Goal: Task Accomplishment & Management: Manage account settings

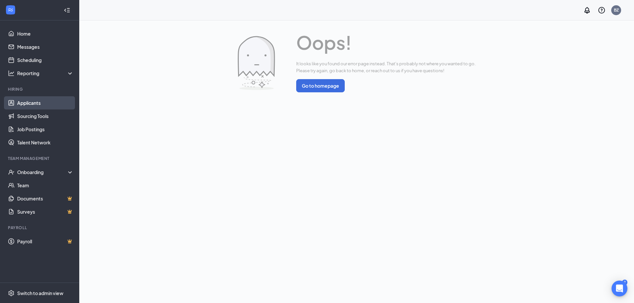
click at [22, 102] on link "Applicants" at bounding box center [45, 102] width 56 height 13
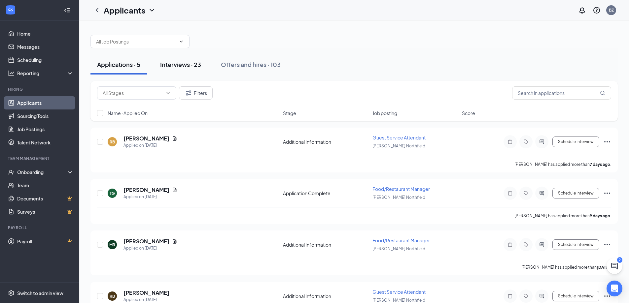
click at [181, 65] on div "Interviews · 23" at bounding box center [180, 64] width 41 height 8
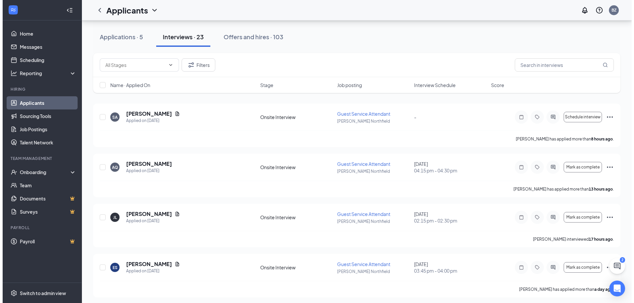
scroll to position [66, 0]
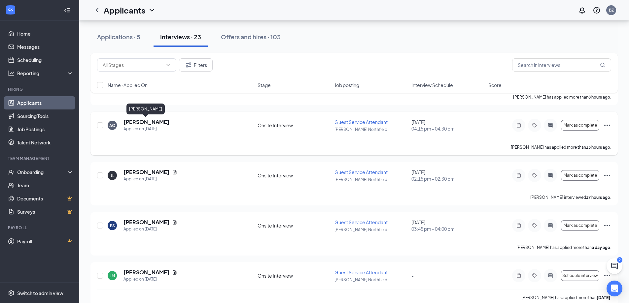
click at [142, 122] on h5 "[PERSON_NAME]" at bounding box center [146, 122] width 46 height 7
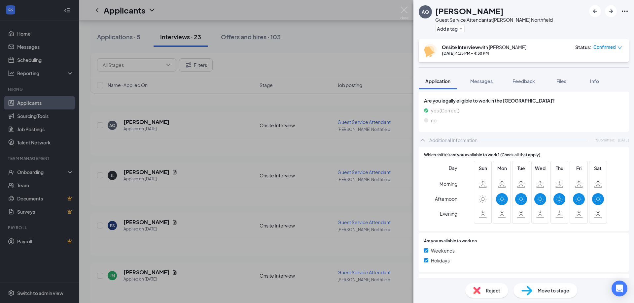
scroll to position [55, 0]
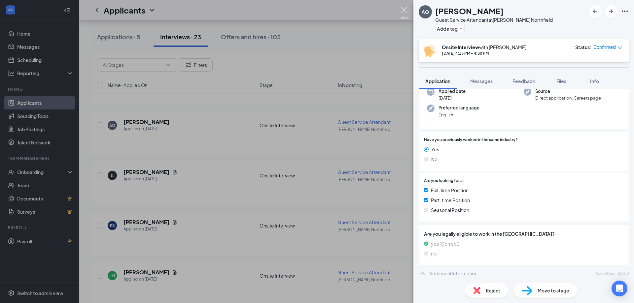
click at [404, 11] on img at bounding box center [404, 13] width 8 height 13
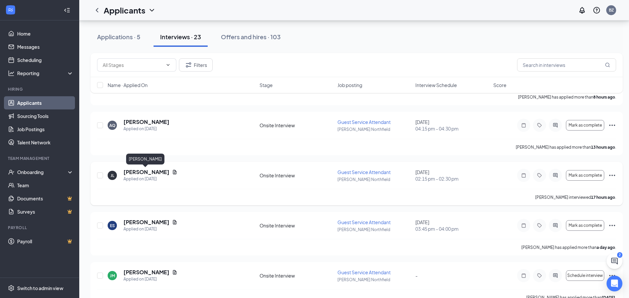
click at [146, 173] on h5 "[PERSON_NAME]" at bounding box center [146, 172] width 46 height 7
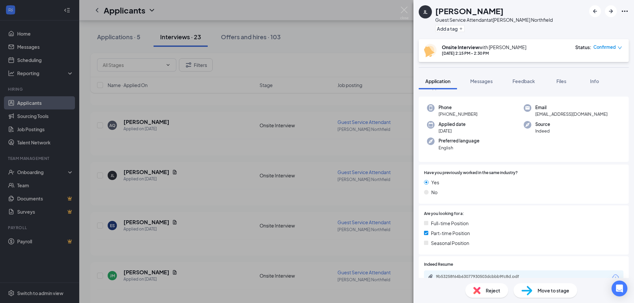
scroll to position [165, 0]
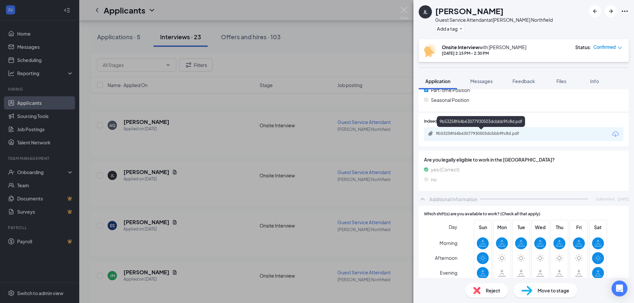
click at [485, 135] on div "9b53258f64b63077930503dcbbb9fc8d.pdf" at bounding box center [482, 133] width 92 height 5
